Goal: Navigation & Orientation: Find specific page/section

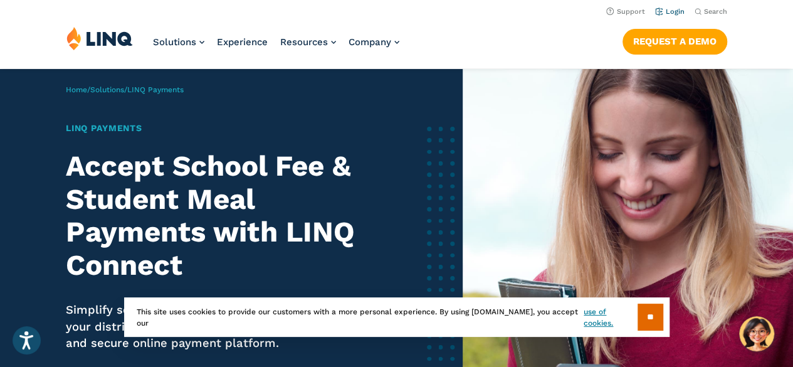
click at [669, 10] on link "Login" at bounding box center [669, 12] width 29 height 8
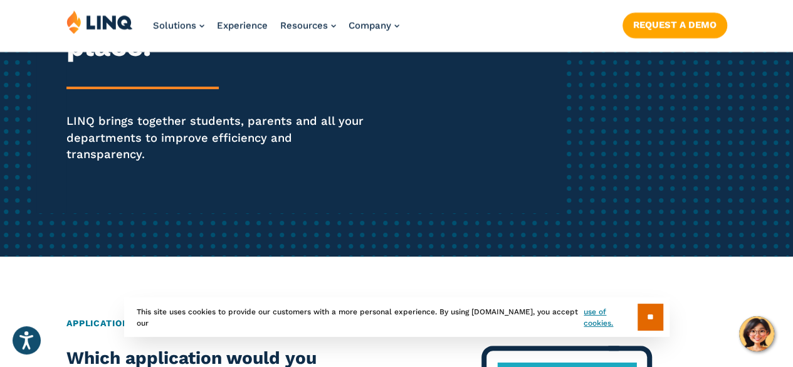
scroll to position [253, 0]
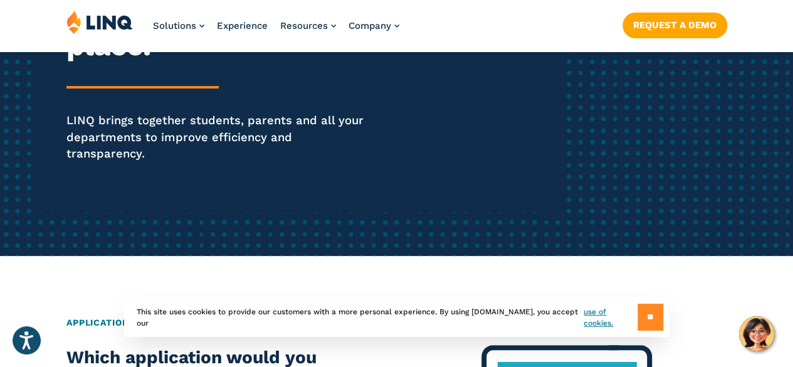
click at [650, 318] on input "**" at bounding box center [650, 316] width 26 height 27
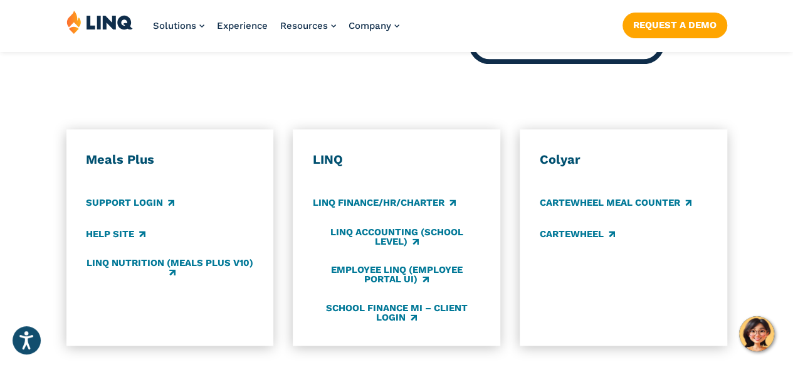
scroll to position [655, 0]
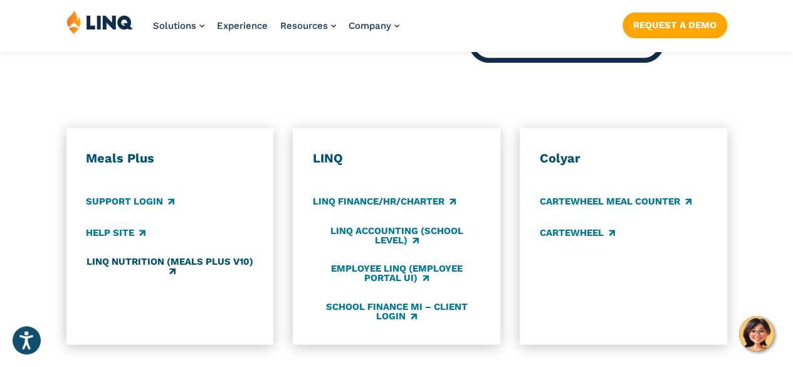
click at [142, 256] on link "LINQ Nutrition (Meals Plus v10)" at bounding box center [169, 266] width 167 height 21
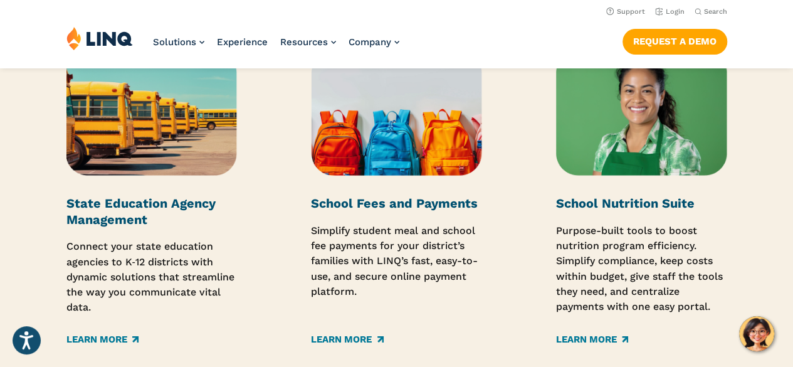
scroll to position [1899, 0]
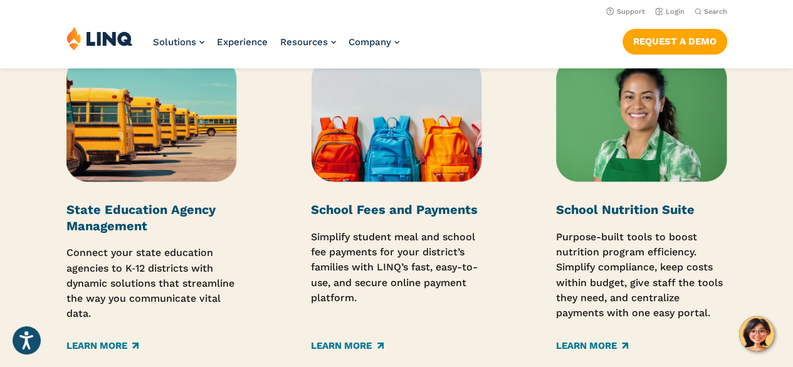
click at [635, 211] on strong "School Nutrition Suite" at bounding box center [625, 209] width 138 height 15
click at [655, 267] on p "Purpose-built tools to boost nutrition program efficiency. Simplify compliance,…" at bounding box center [641, 275] width 170 height 92
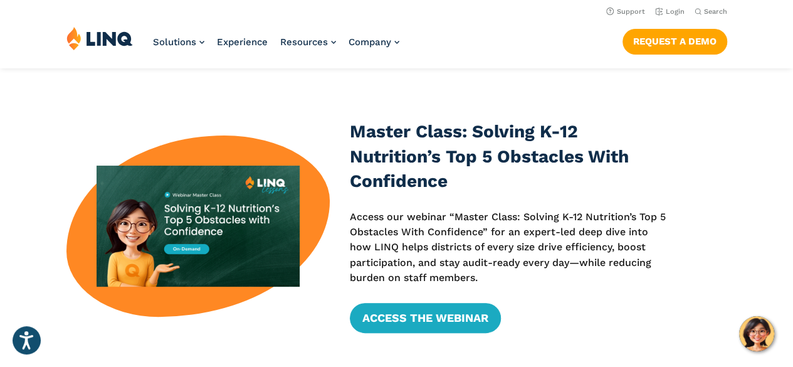
scroll to position [0, 0]
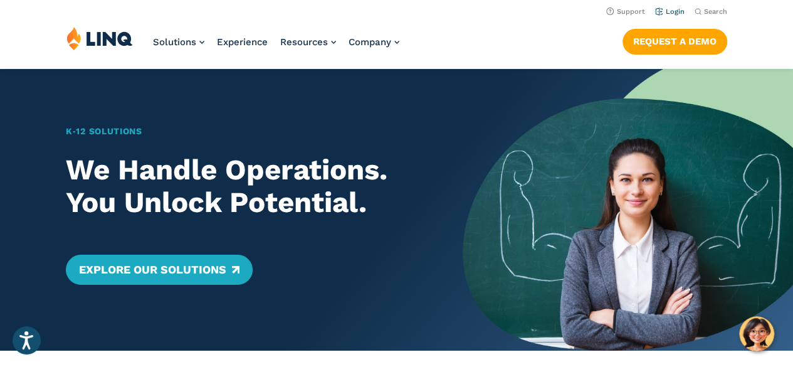
click at [672, 12] on link "Login" at bounding box center [669, 12] width 29 height 8
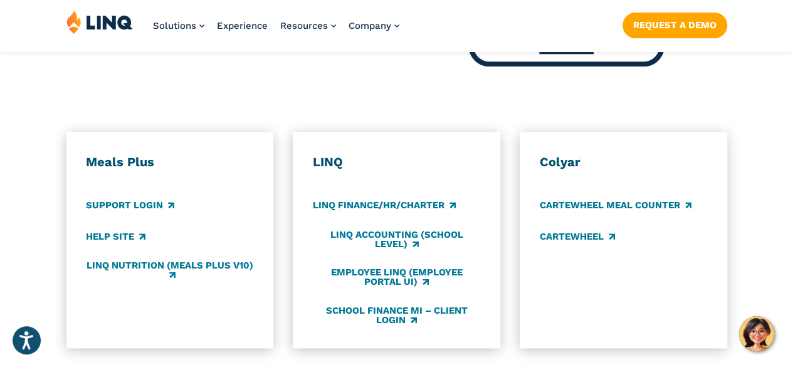
scroll to position [652, 0]
click at [152, 199] on link "Support Login" at bounding box center [130, 206] width 88 height 14
